Goal: Information Seeking & Learning: Learn about a topic

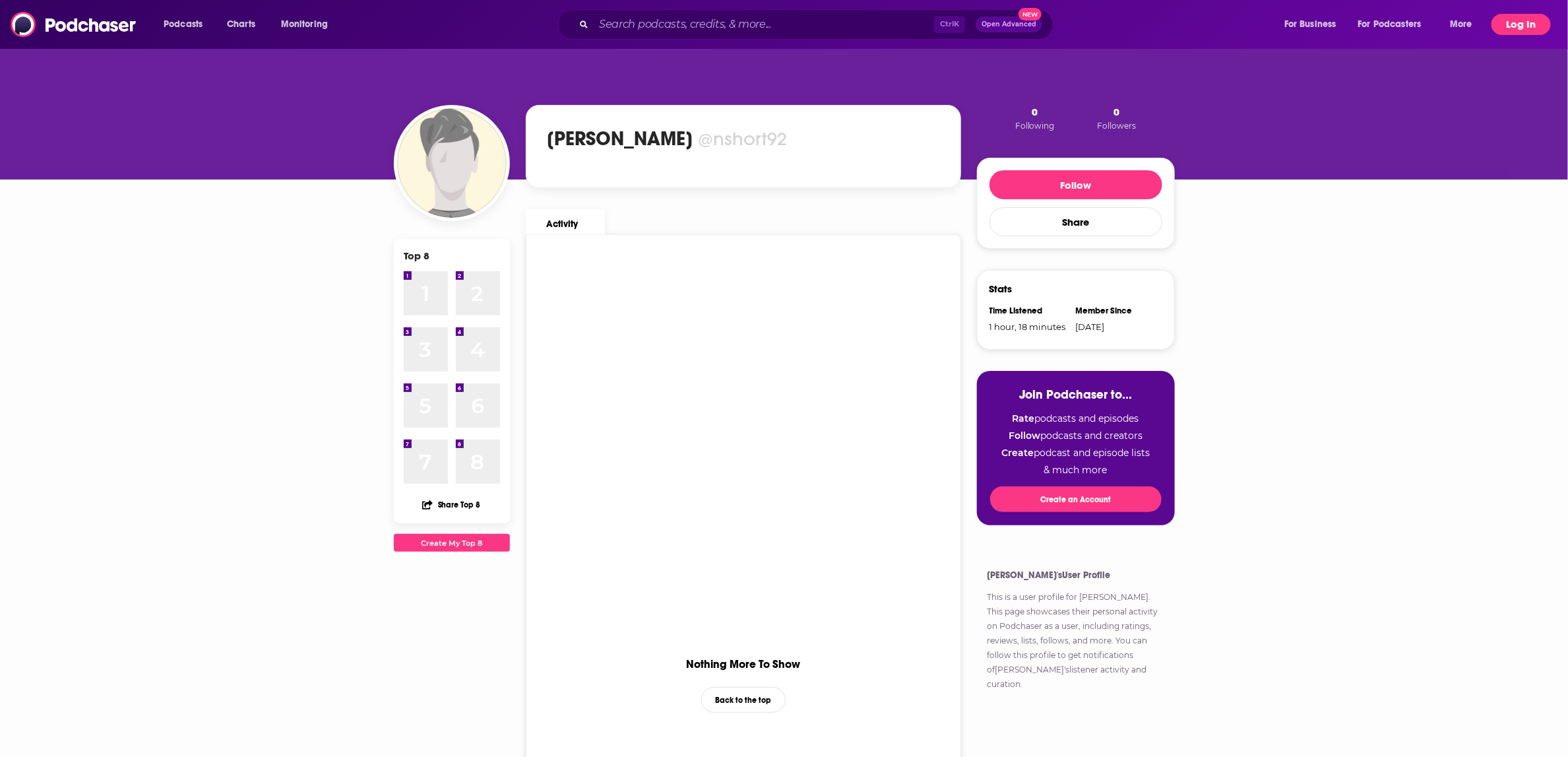
click at [1533, 27] on button "Log In" at bounding box center [1521, 24] width 60 height 21
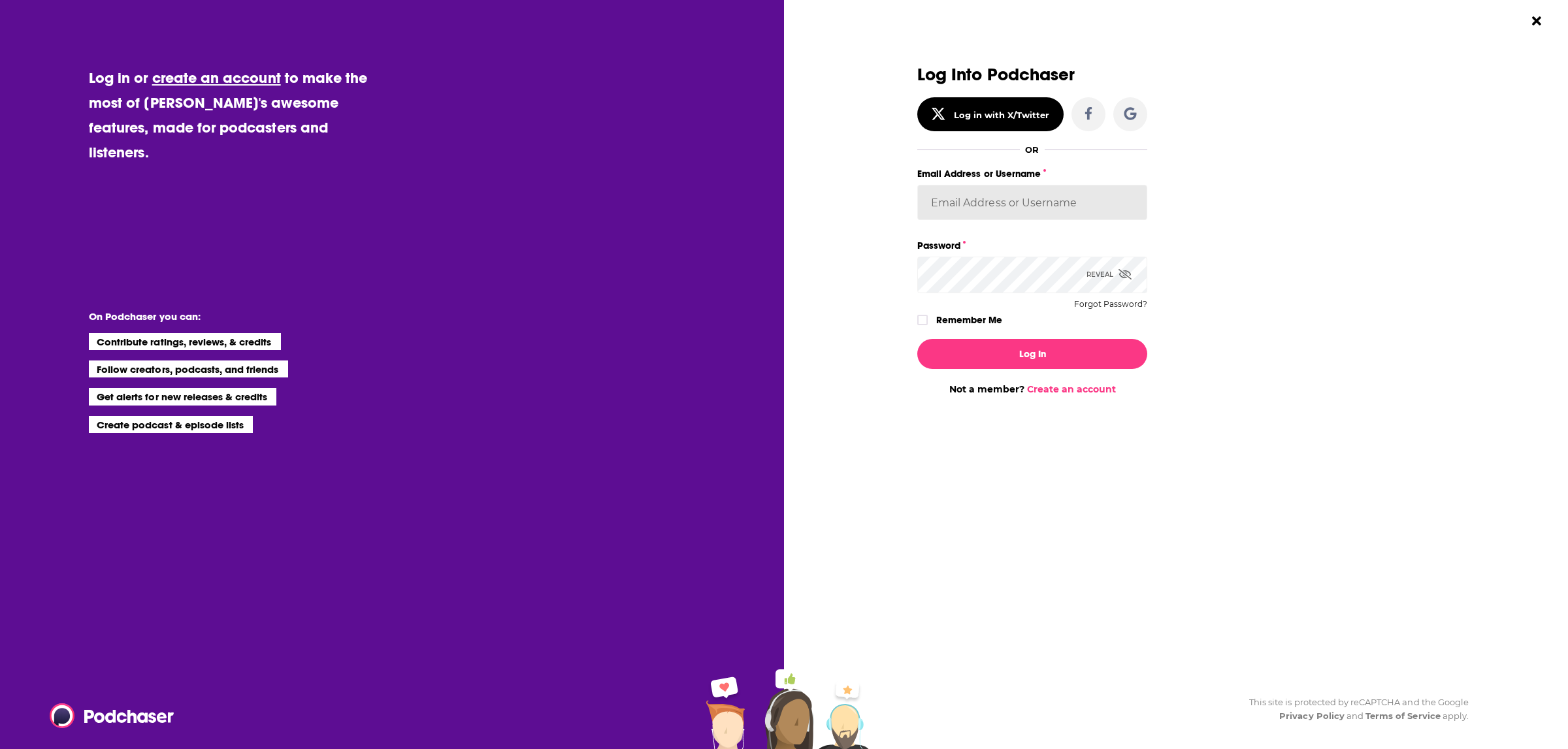
click at [1042, 192] on input "Email Address or Username" at bounding box center [1032, 203] width 230 height 36
type input "[PERSON_NAME][EMAIL_ADDRESS][PERSON_NAME][DOMAIN_NAME]"
click at [997, 210] on input "[PERSON_NAME][EMAIL_ADDRESS][PERSON_NAME][DOMAIN_NAME]" at bounding box center [1032, 203] width 230 height 36
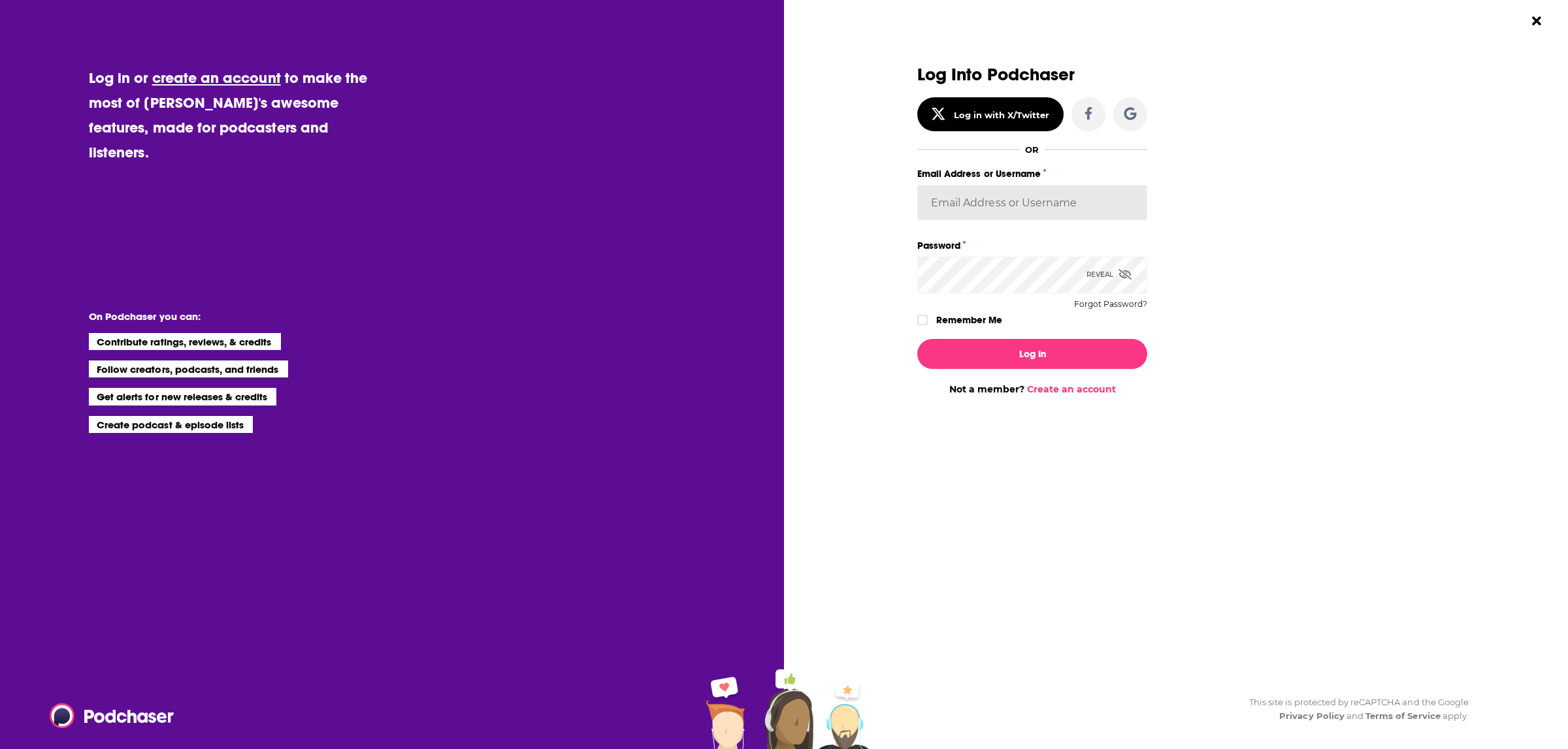
click at [997, 210] on input "Email Address or Username" at bounding box center [1032, 203] width 230 height 36
type input "nshort92"
click at [917, 339] on button "Log In" at bounding box center [1032, 354] width 230 height 30
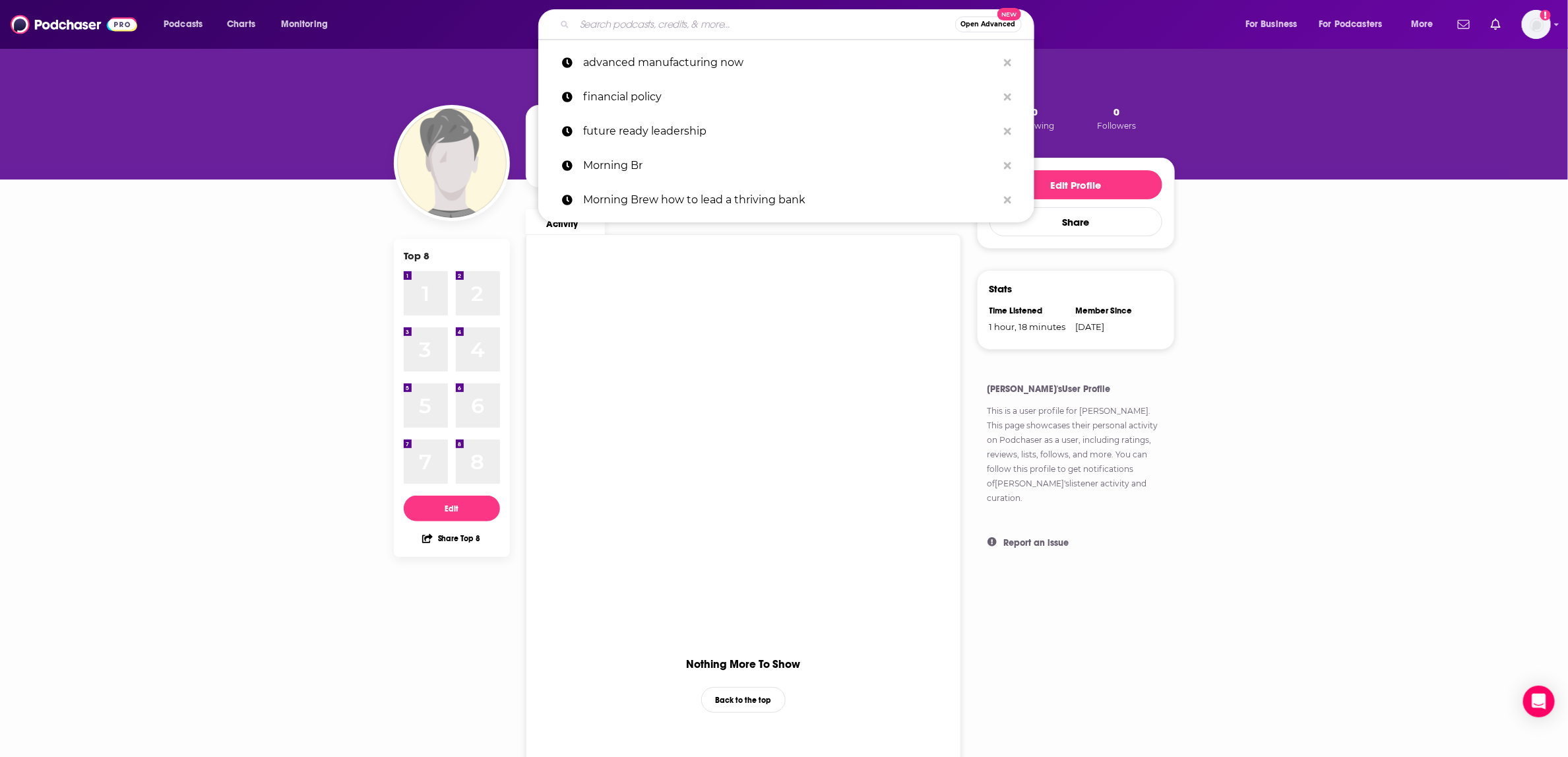
click at [711, 24] on input "Search podcasts, credits, & more..." at bounding box center [765, 24] width 380 height 21
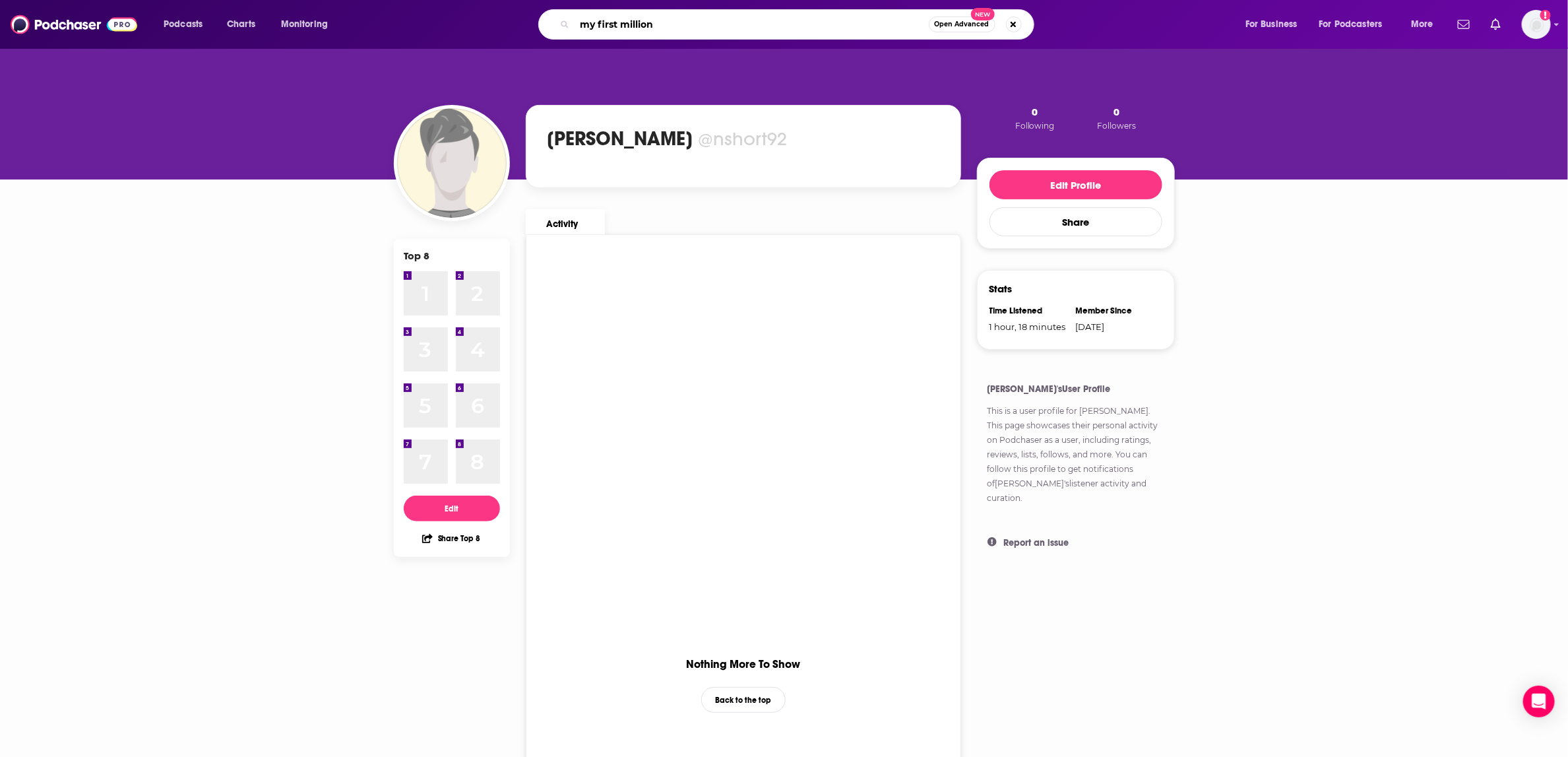
type input "my first million"
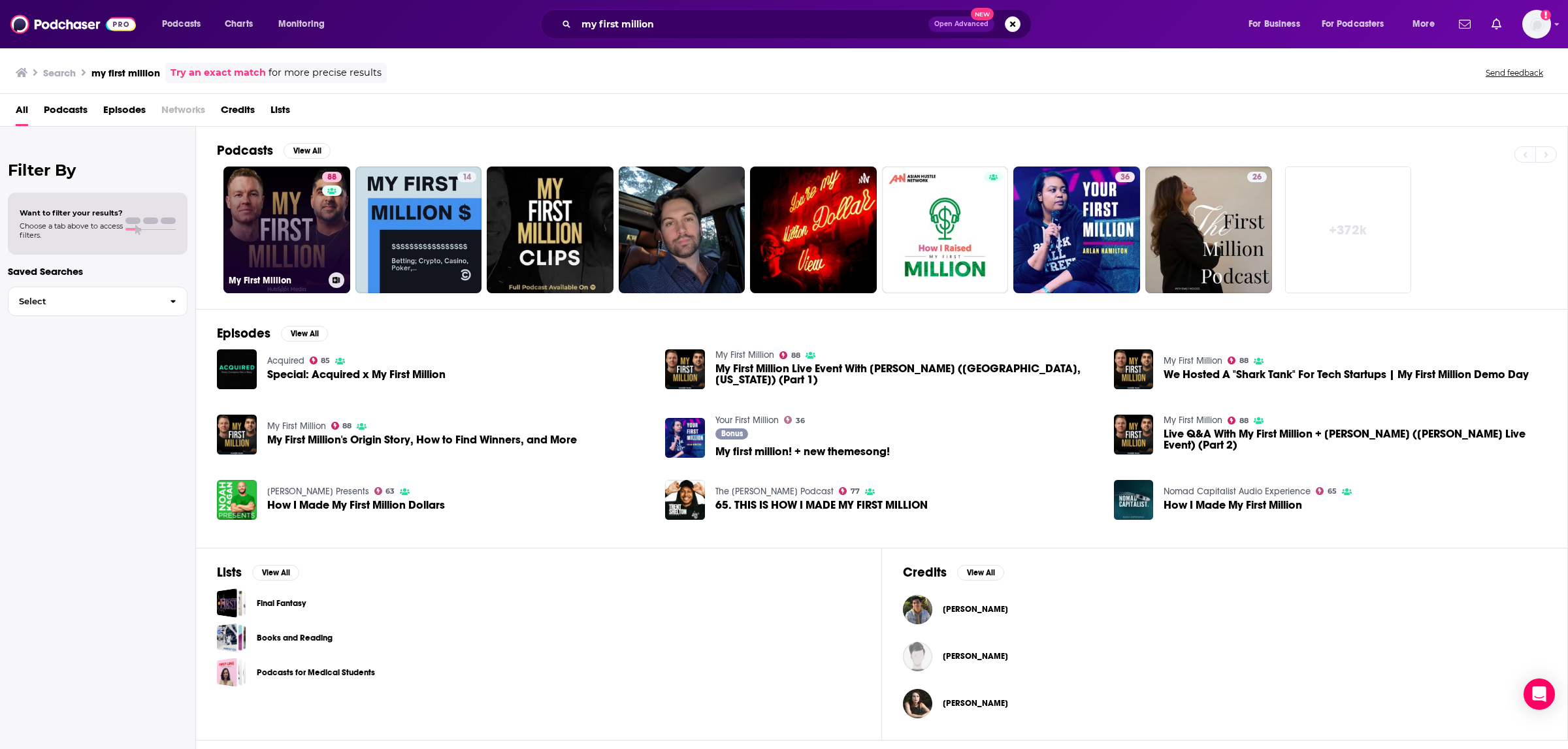
click at [288, 248] on link "88 My First Million" at bounding box center [287, 230] width 127 height 127
